Goal: Transaction & Acquisition: Purchase product/service

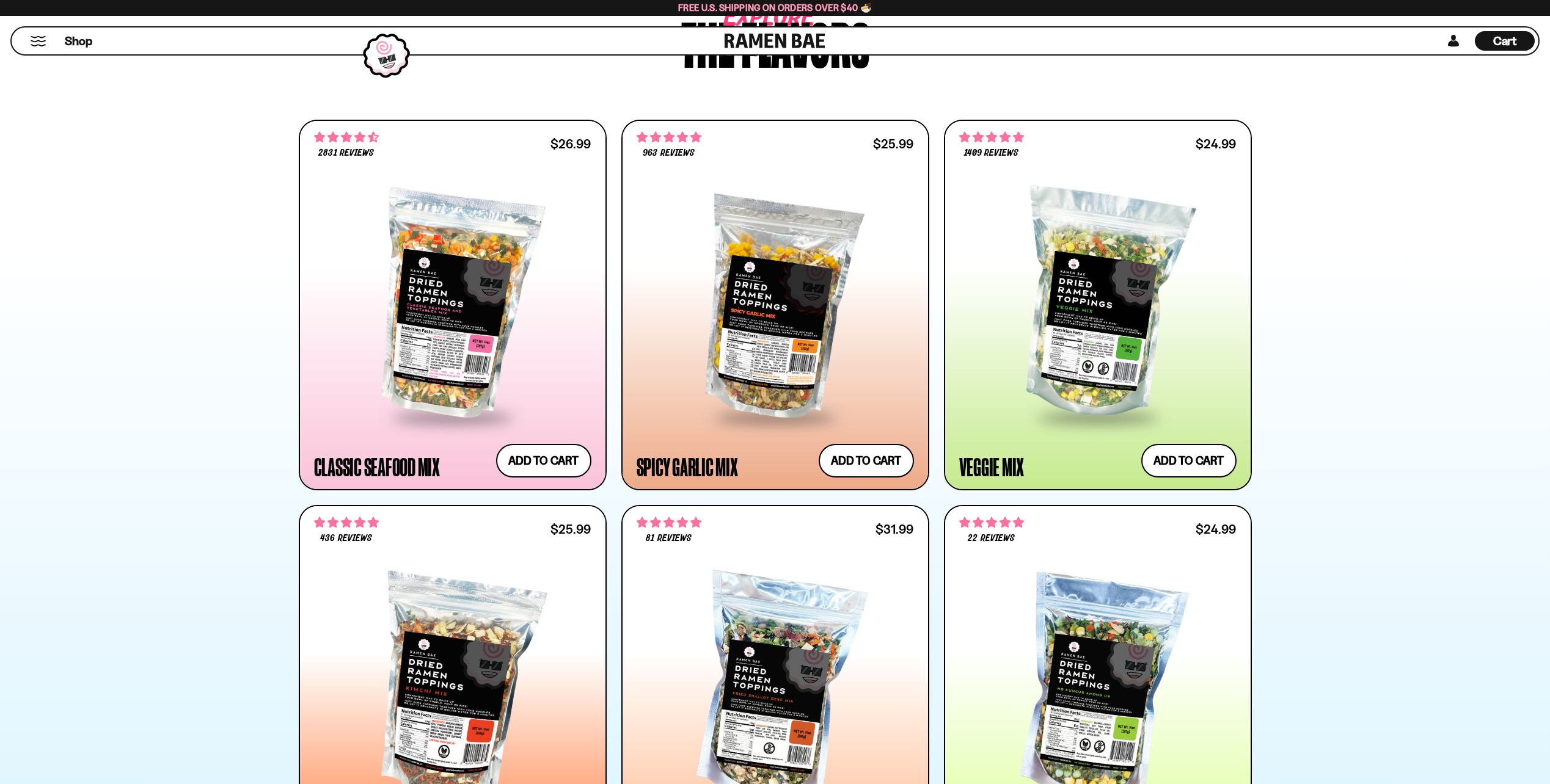
scroll to position [672, 0]
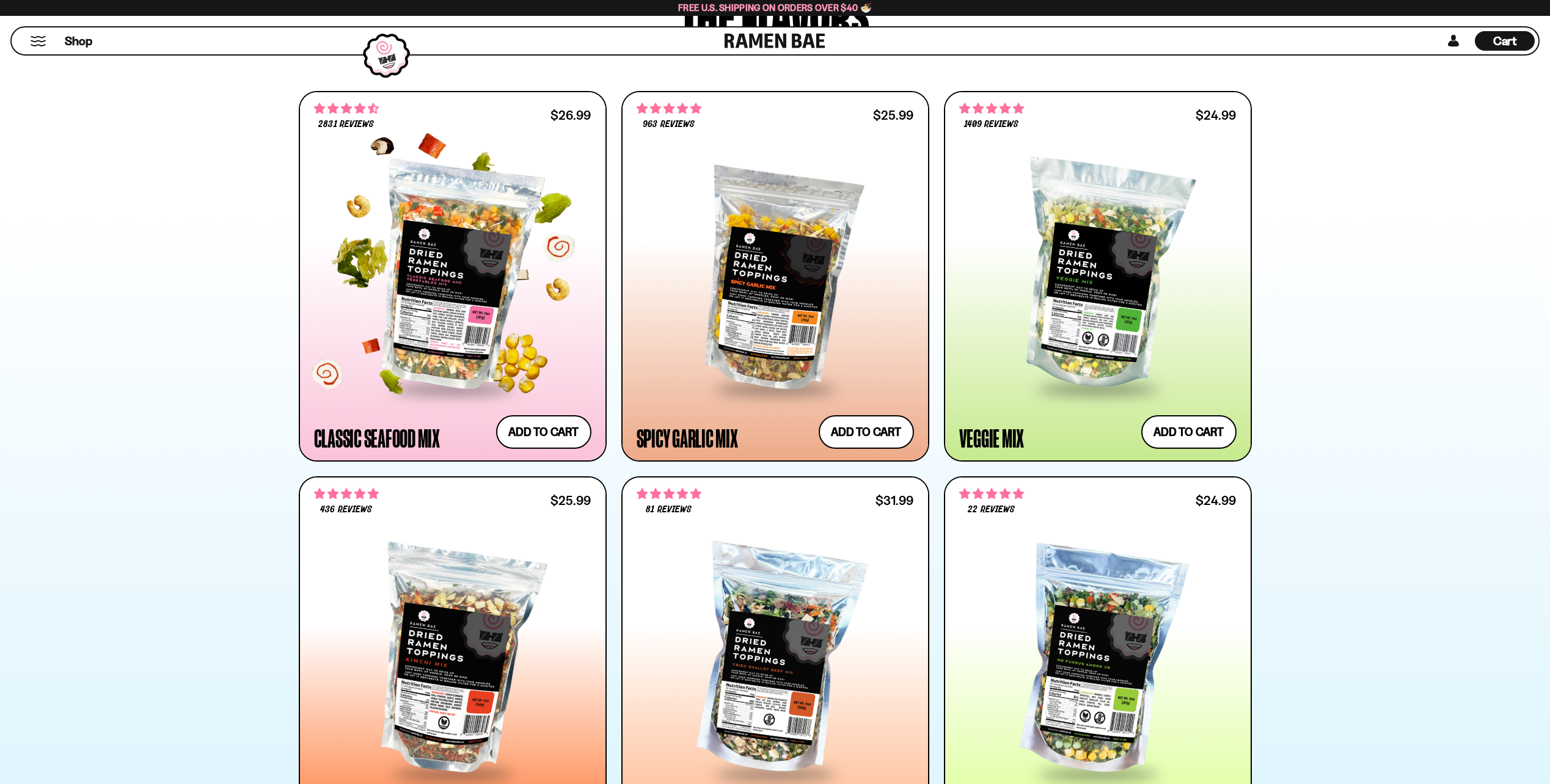
click at [422, 260] on div at bounding box center [453, 276] width 278 height 222
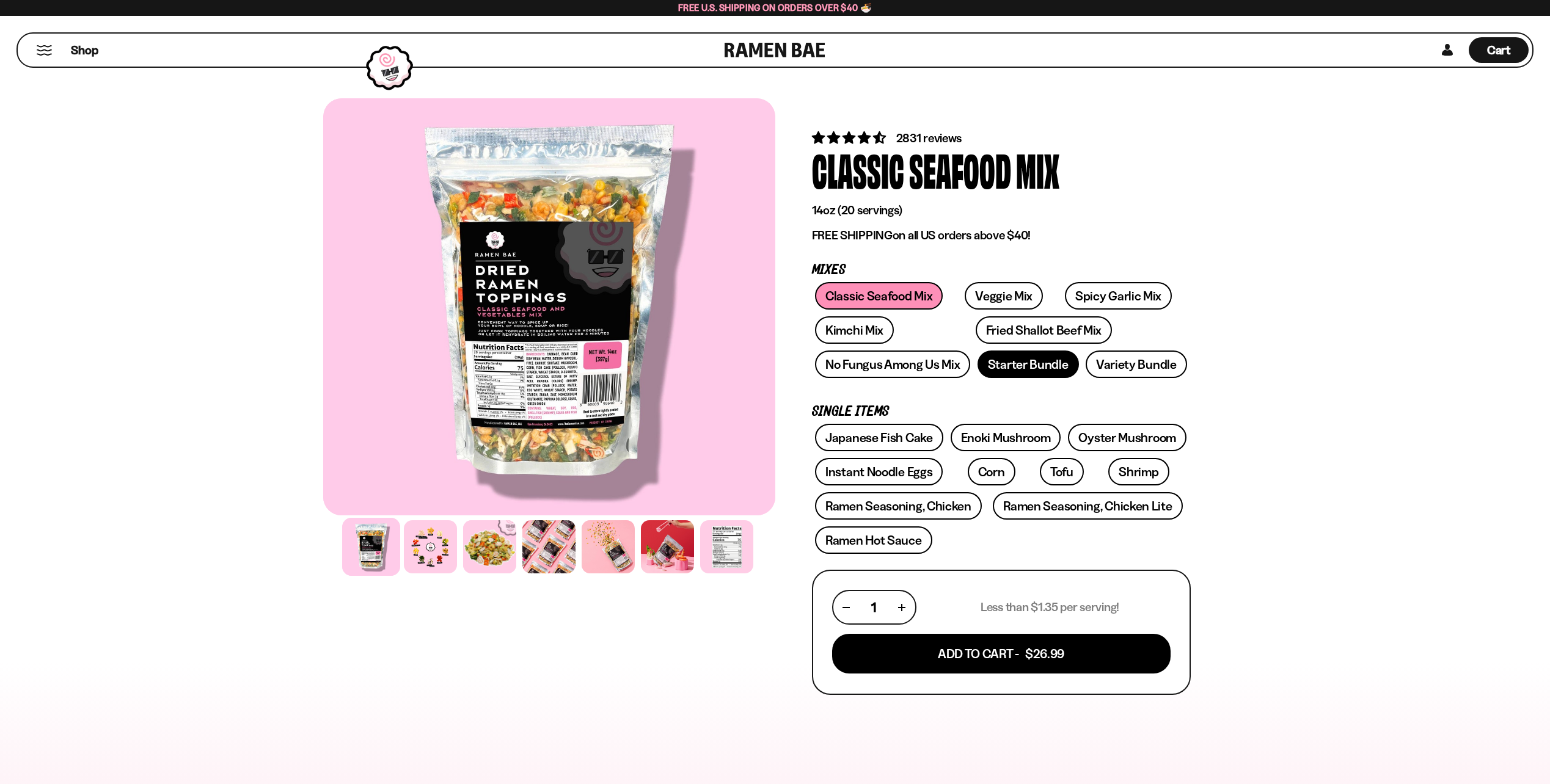
click at [1003, 367] on link "Starter Bundle" at bounding box center [1028, 364] width 102 height 27
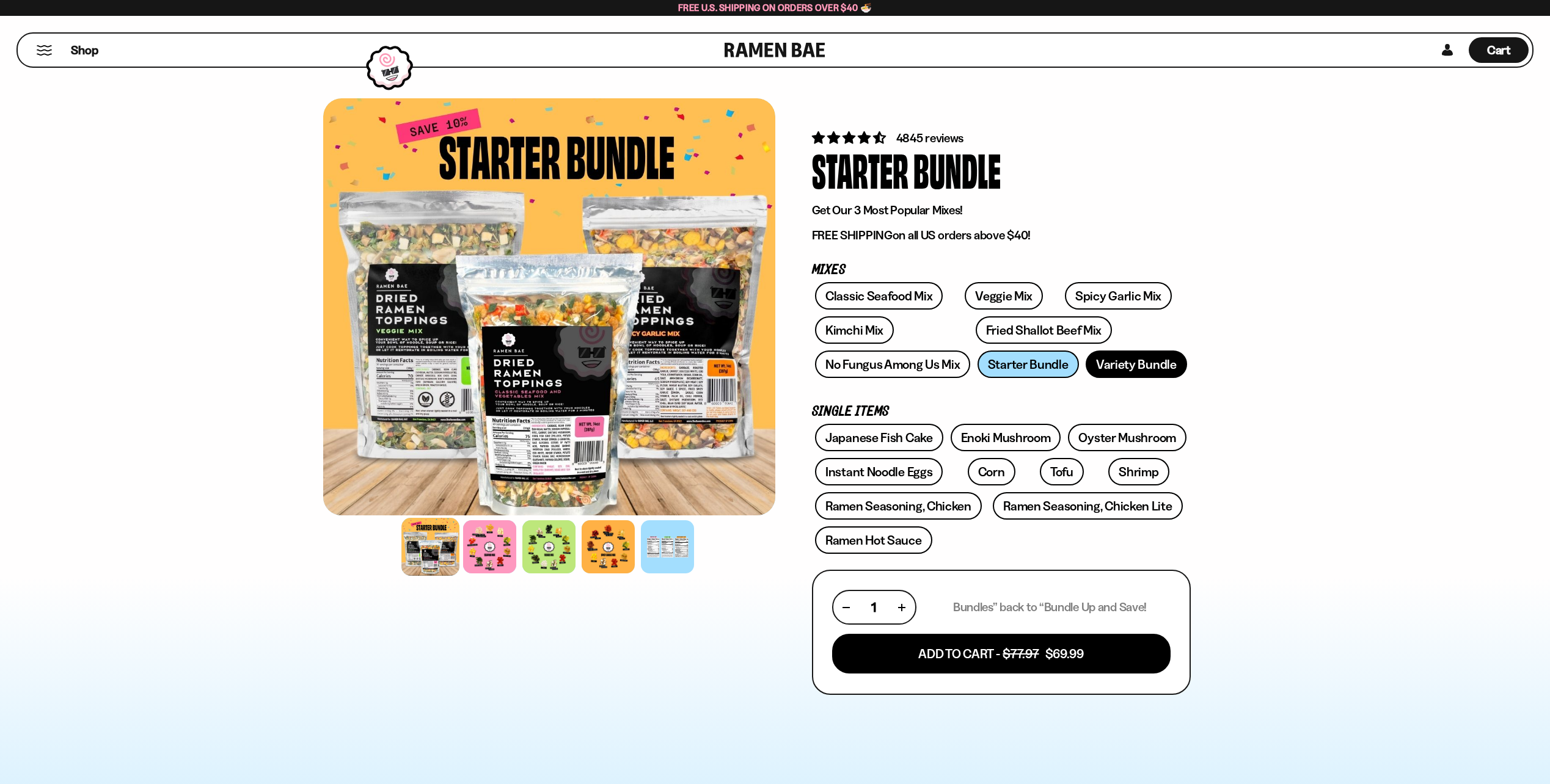
click at [1157, 374] on link "Variety Bundle" at bounding box center [1137, 364] width 102 height 27
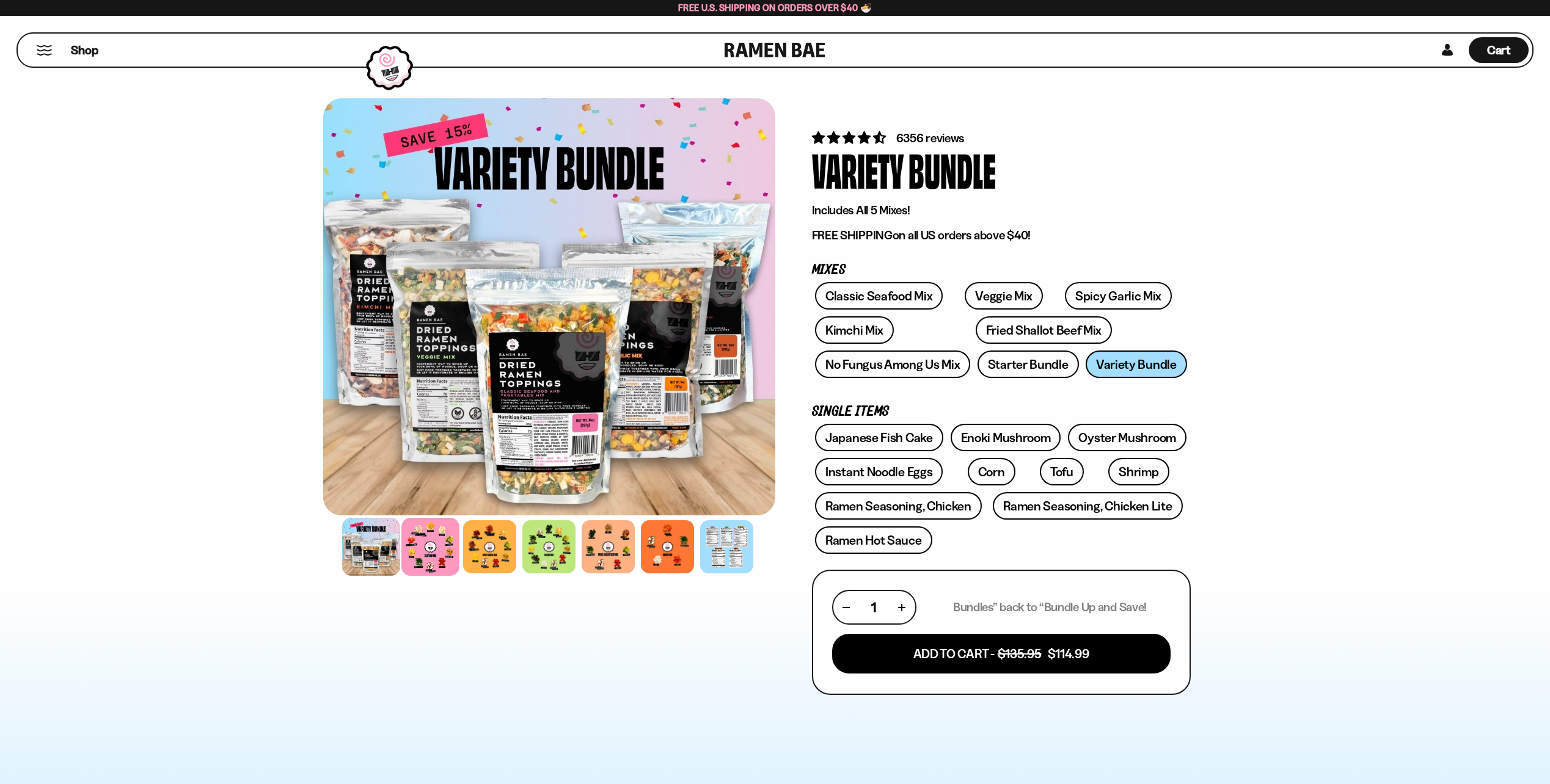
click at [436, 546] on div at bounding box center [430, 547] width 58 height 58
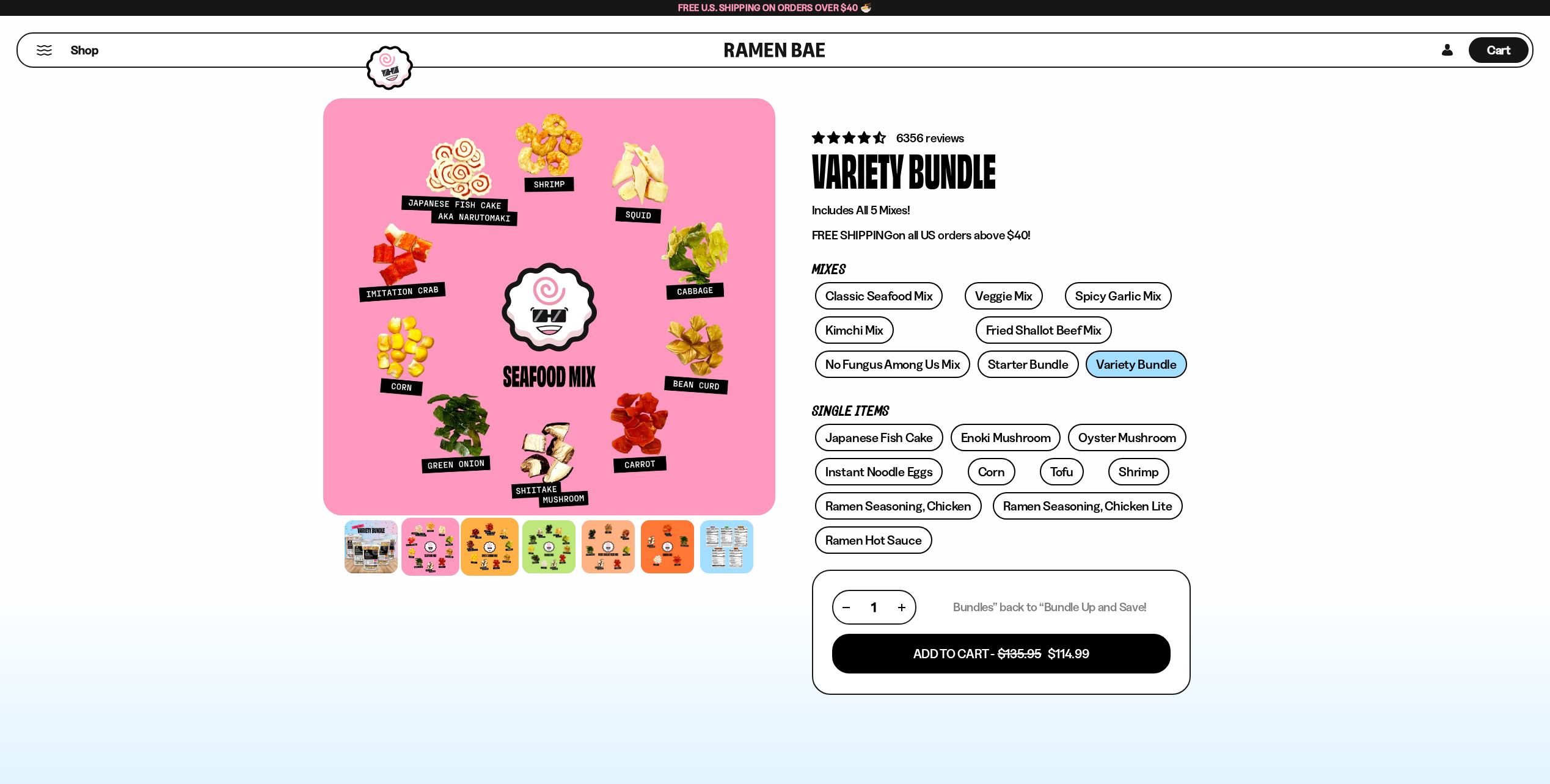
click at [487, 546] on div at bounding box center [490, 547] width 58 height 58
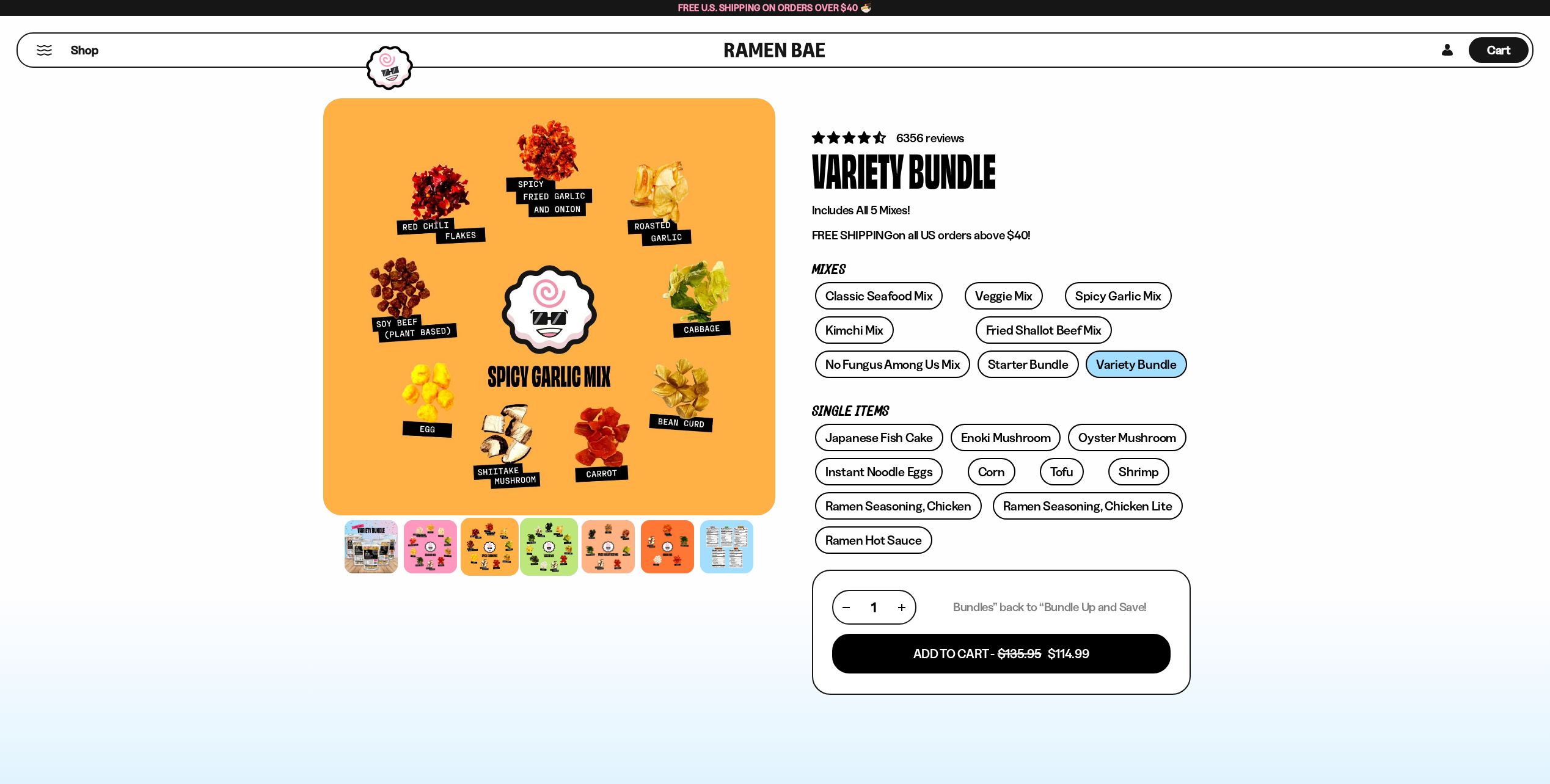
click at [558, 563] on div at bounding box center [549, 547] width 58 height 58
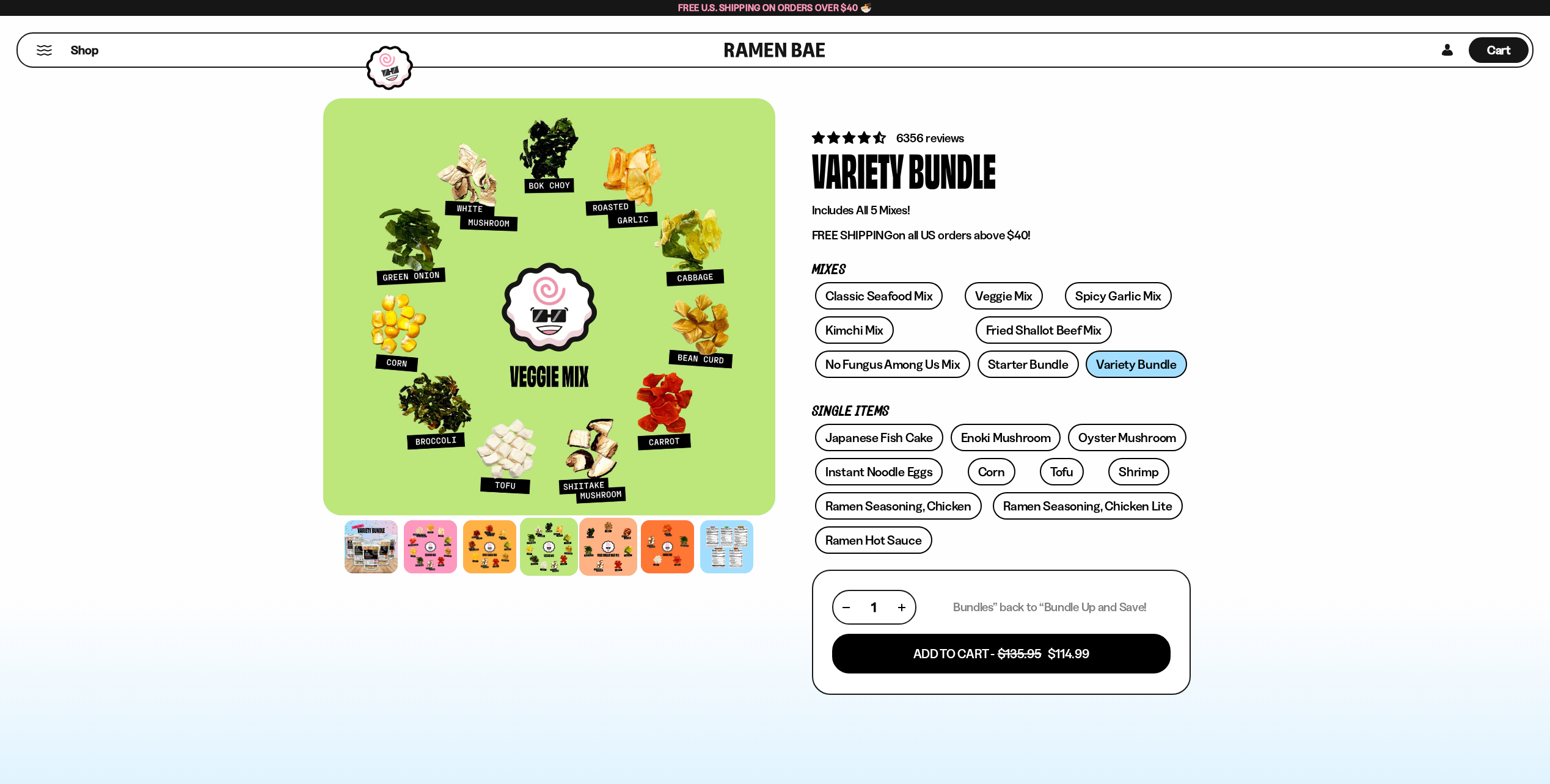
click at [619, 558] on div at bounding box center [608, 547] width 58 height 58
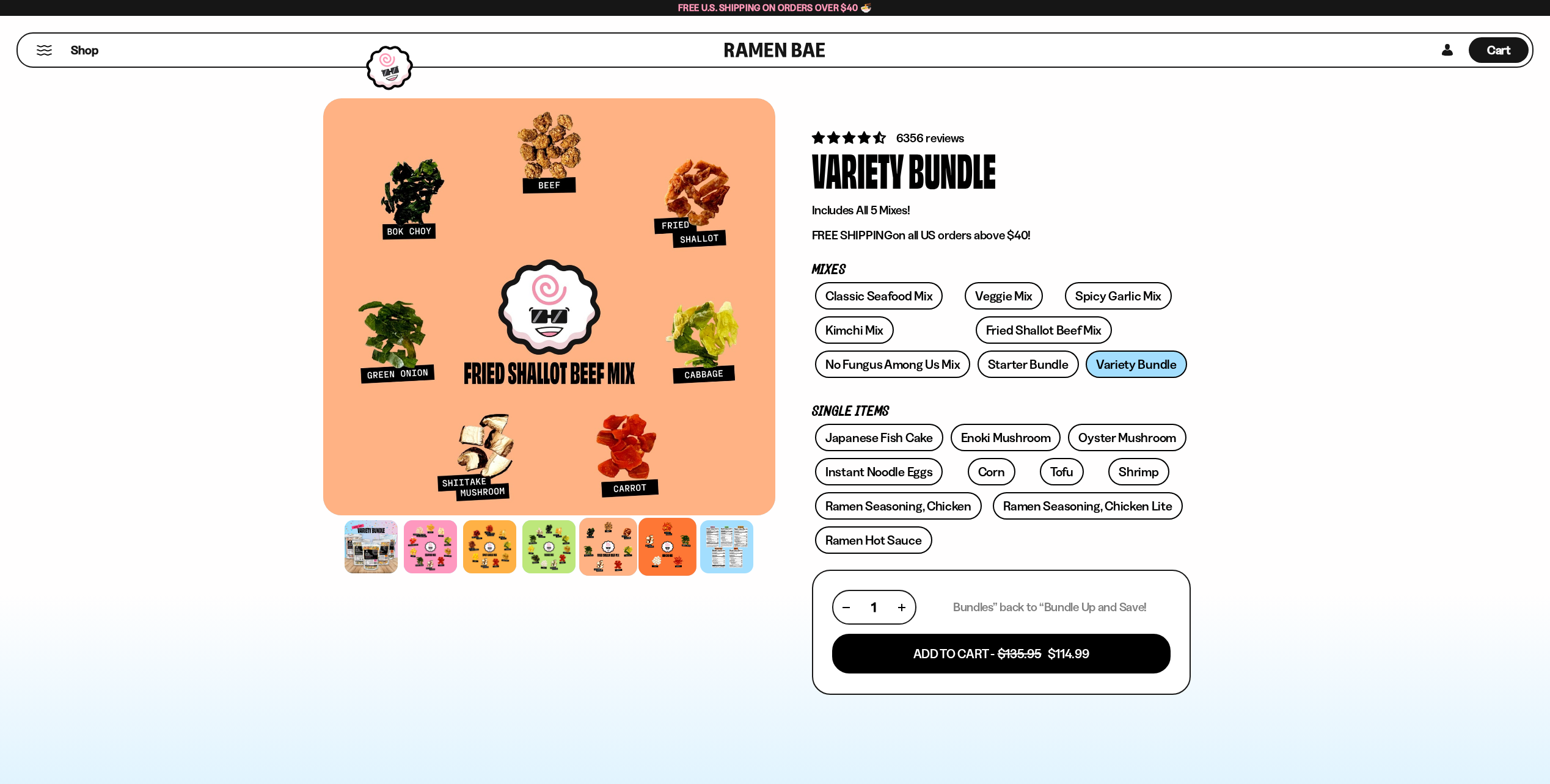
click at [664, 549] on div at bounding box center [668, 547] width 58 height 58
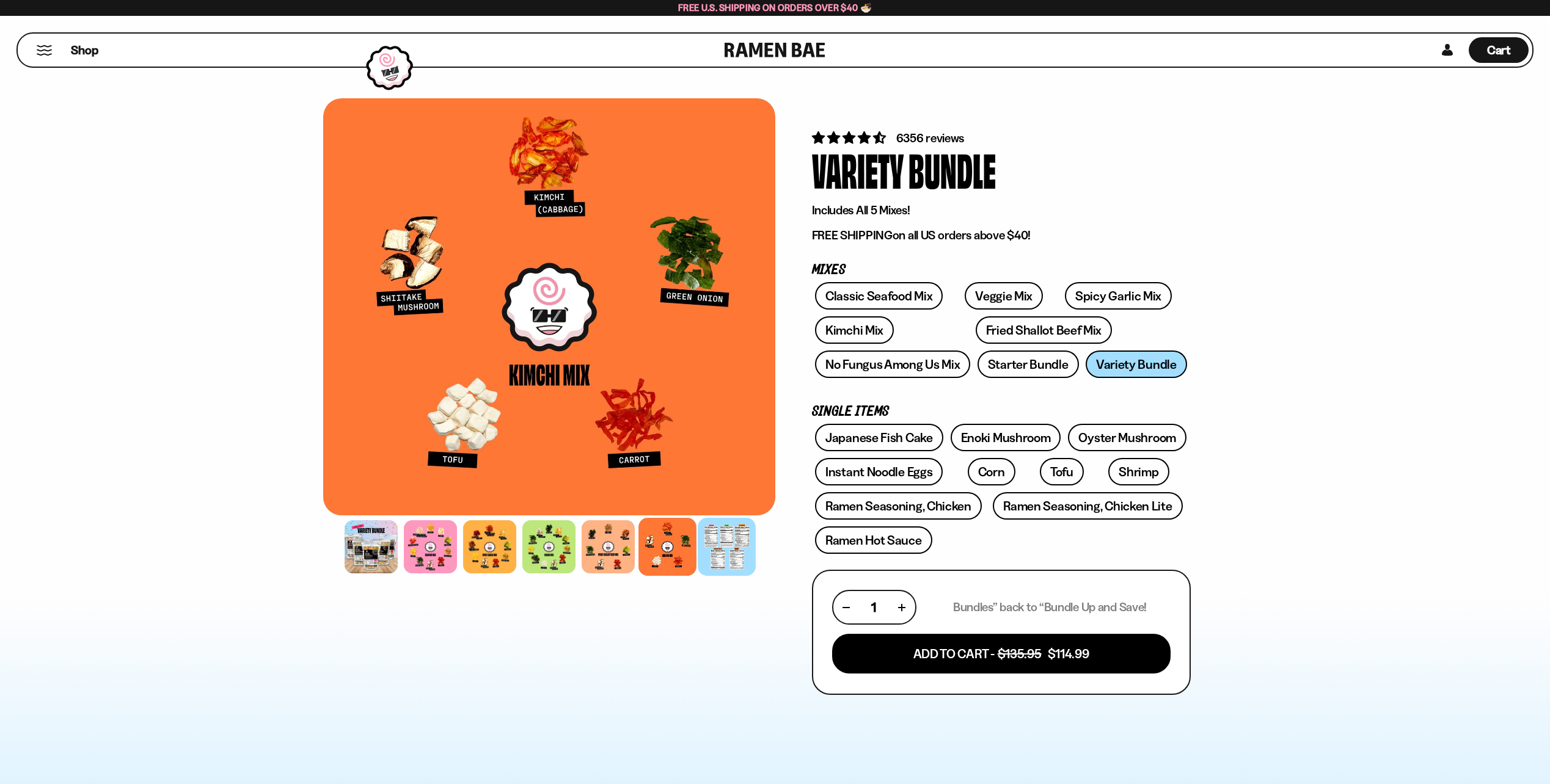
click at [717, 554] on div at bounding box center [727, 547] width 58 height 58
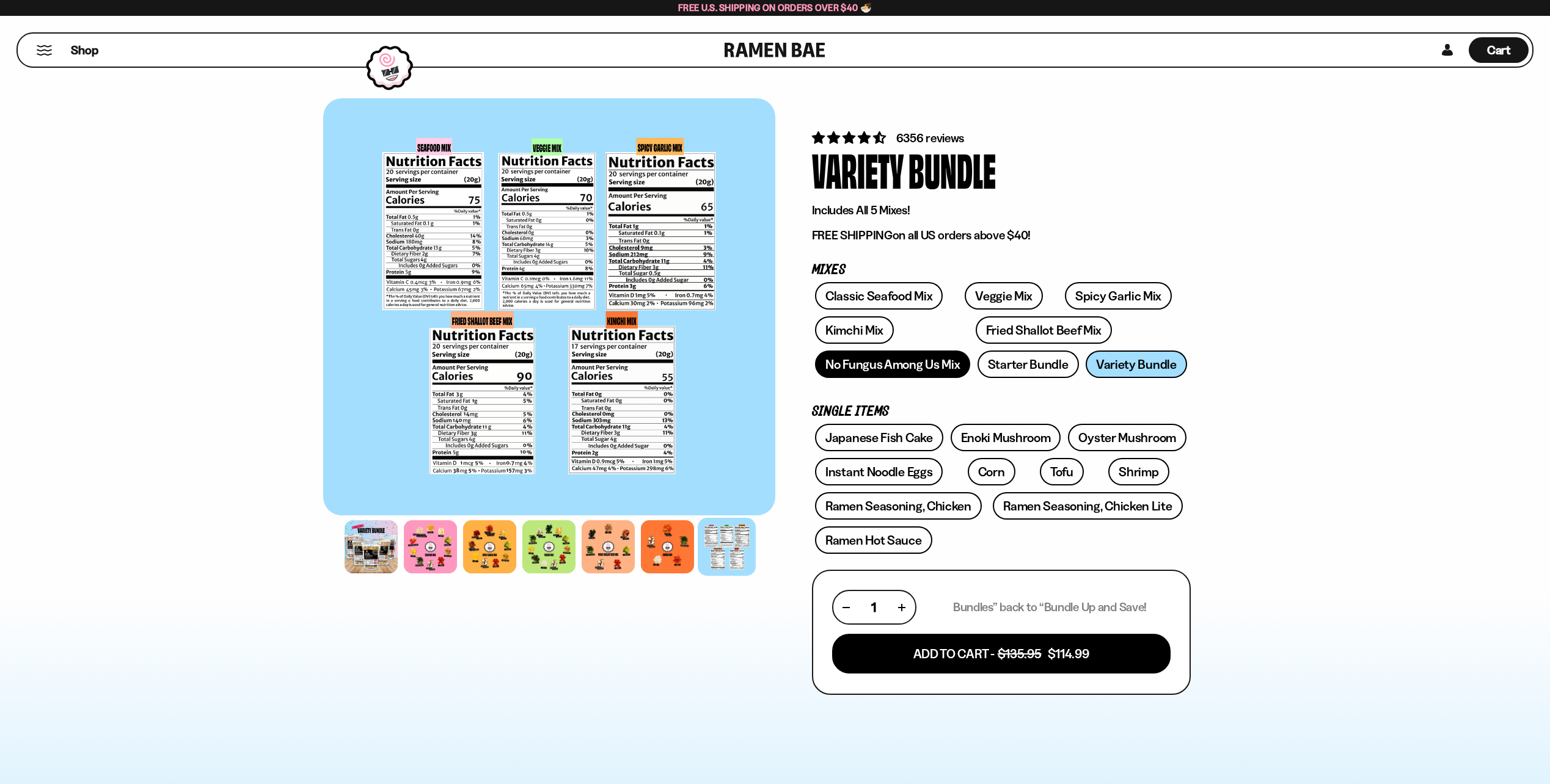
click at [900, 363] on link "No Fungus Among Us Mix" at bounding box center [892, 364] width 155 height 27
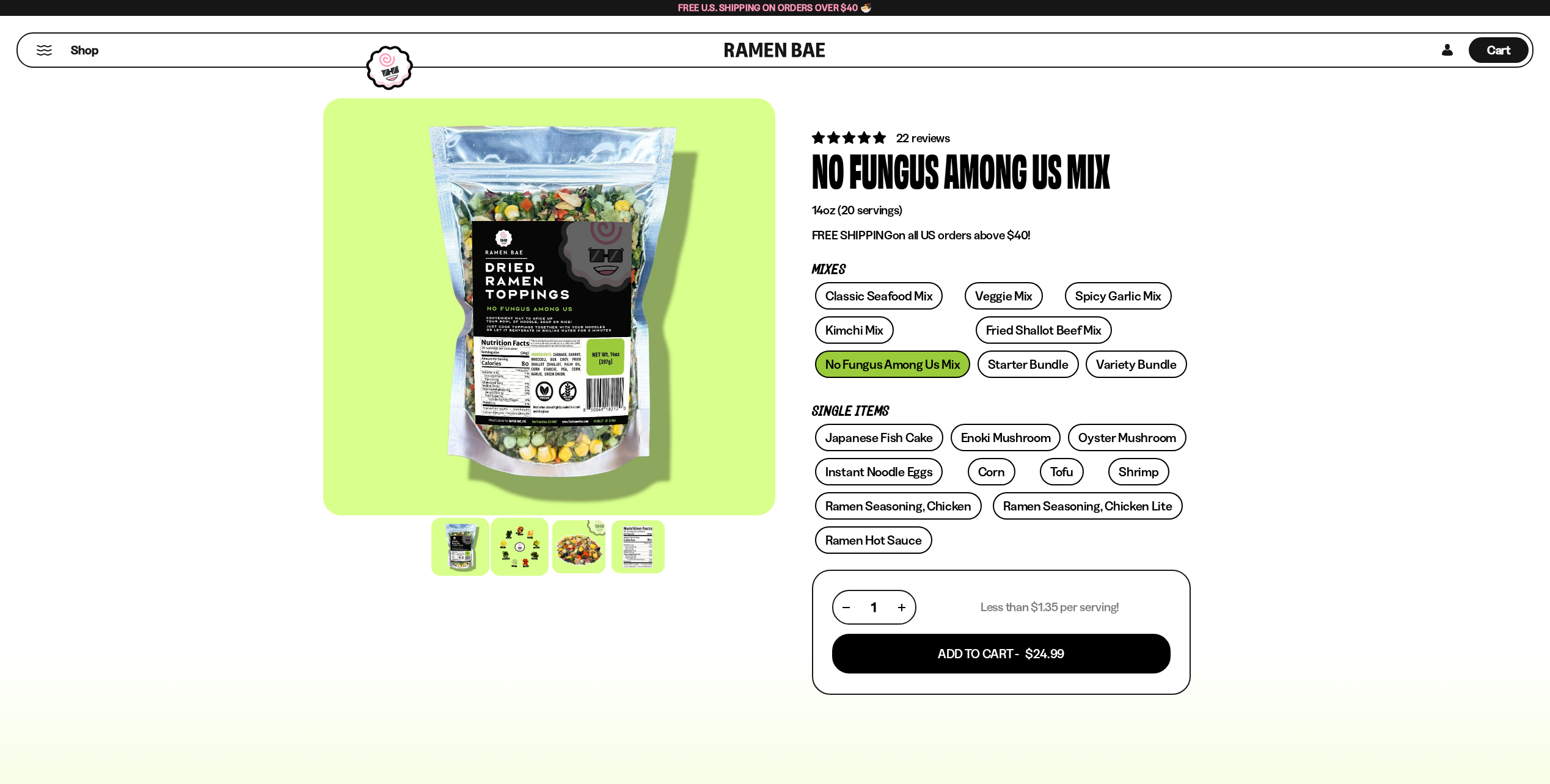
click at [510, 552] on div at bounding box center [519, 547] width 58 height 58
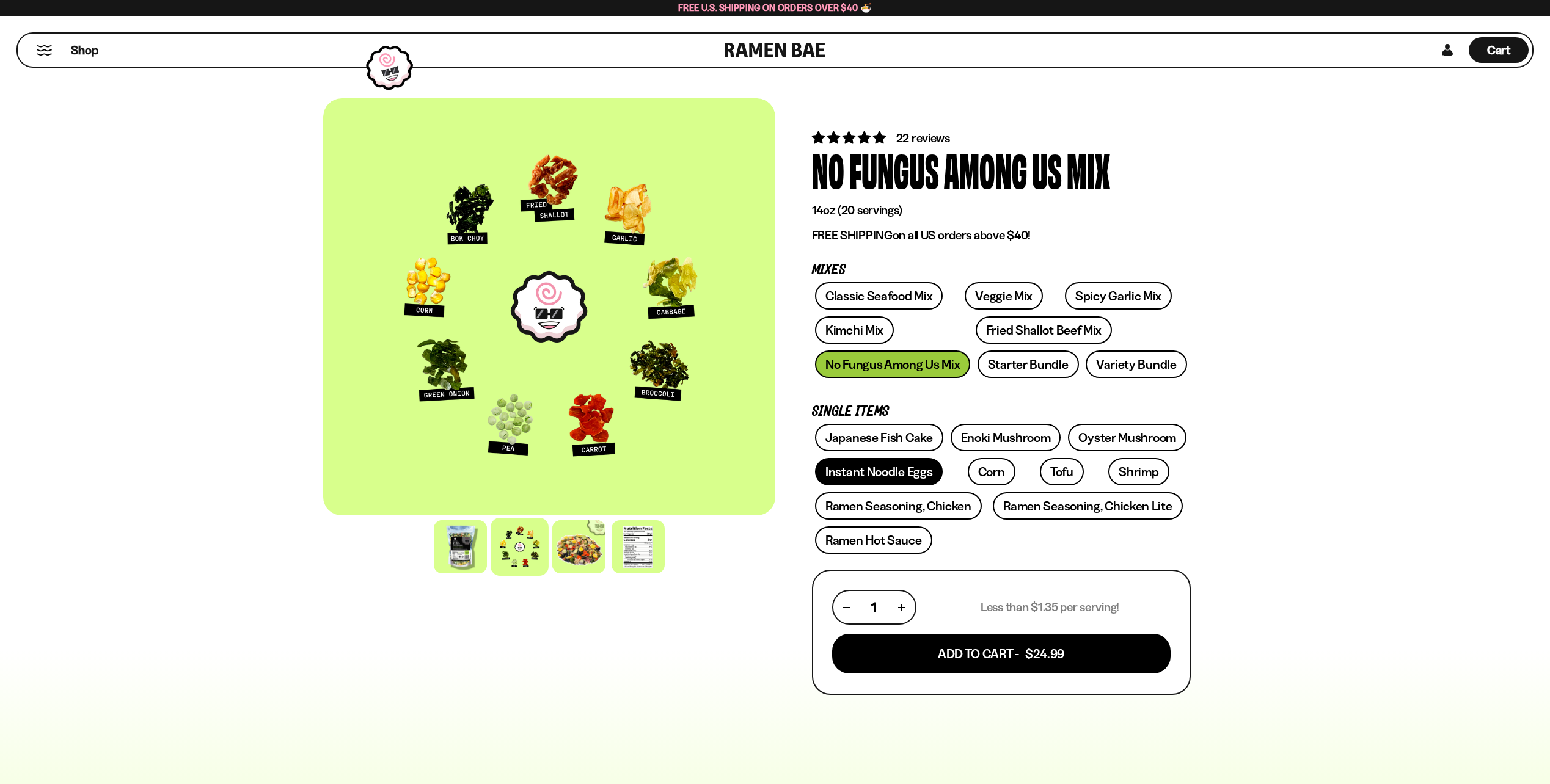
click at [881, 476] on link "Instant Noodle Eggs" at bounding box center [878, 471] width 127 height 27
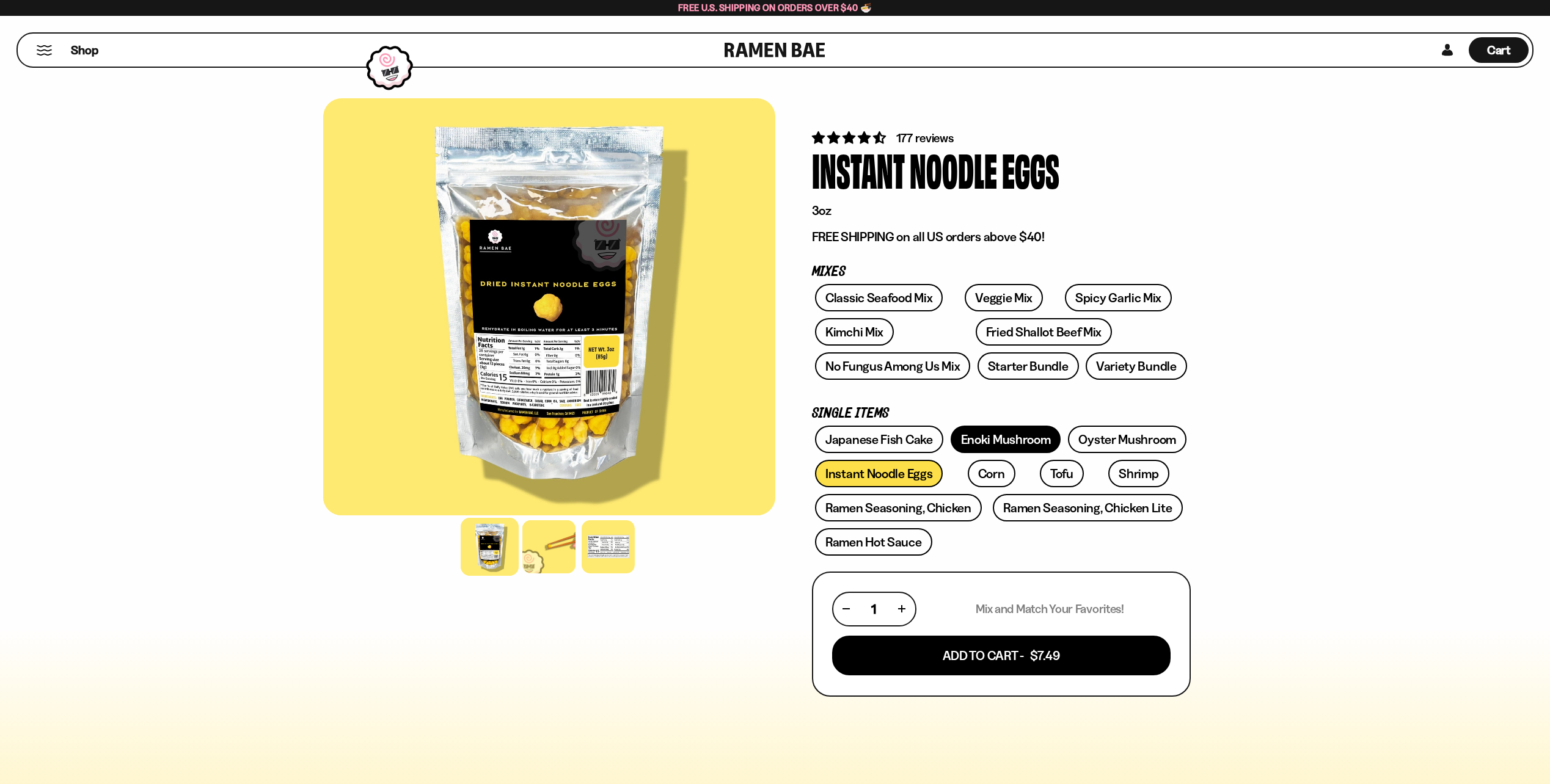
click at [1004, 443] on link "Enoki Mushroom" at bounding box center [1006, 439] width 110 height 27
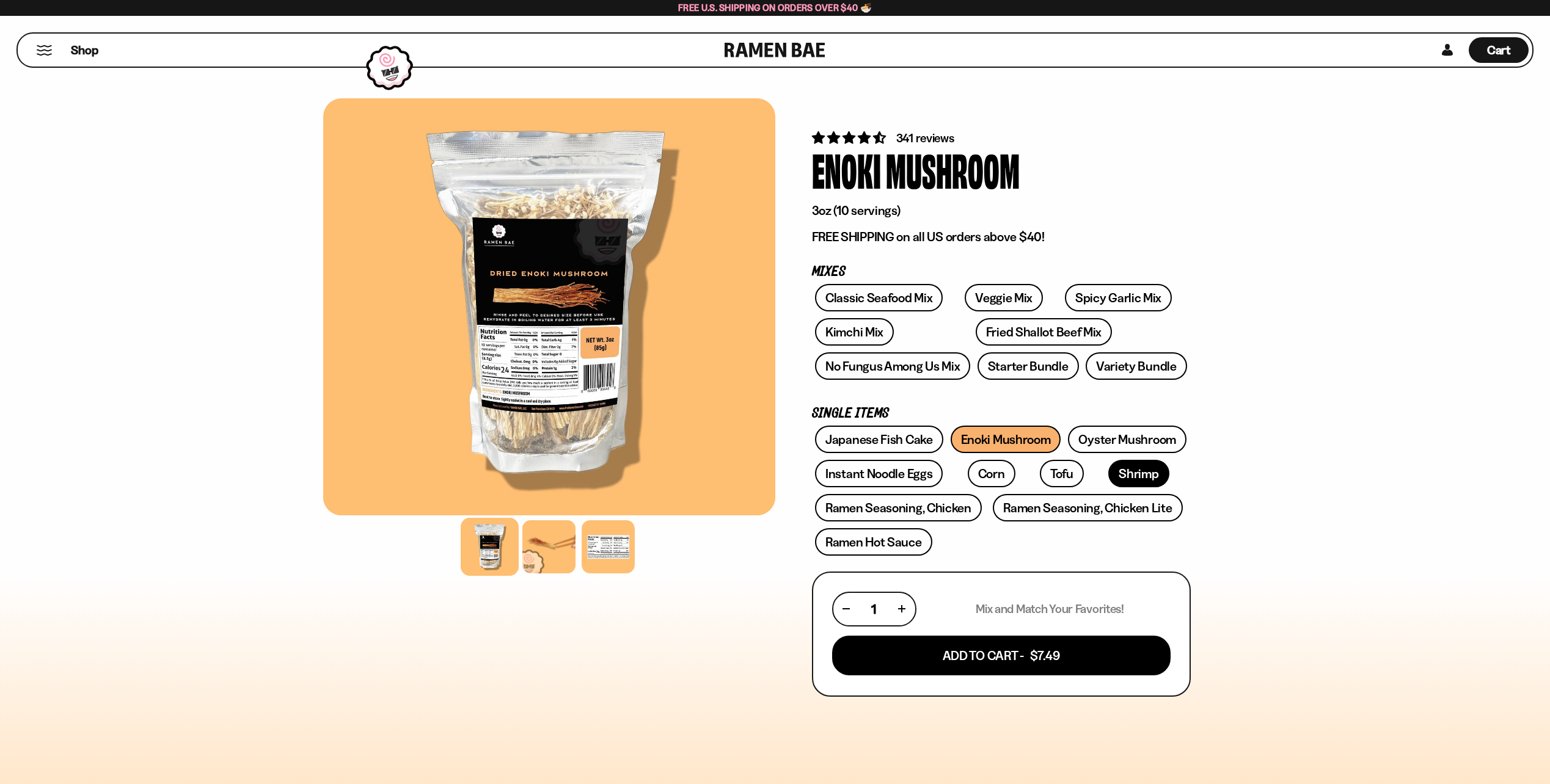
click at [1108, 474] on link "Shrimp" at bounding box center [1138, 473] width 60 height 27
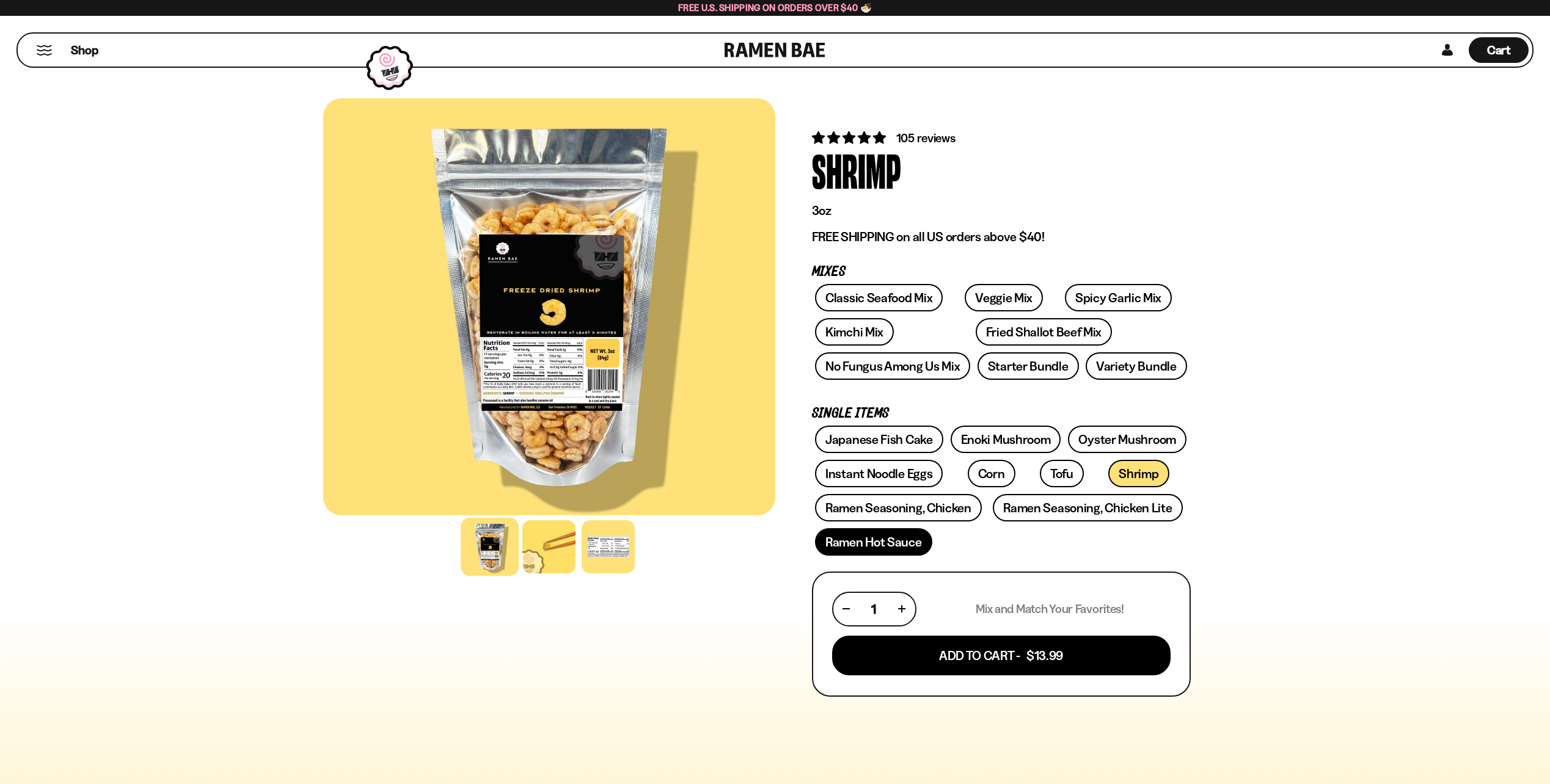
click at [890, 538] on link "Ramen Hot Sauce" at bounding box center [874, 542] width 117 height 27
